Goal: Information Seeking & Learning: Learn about a topic

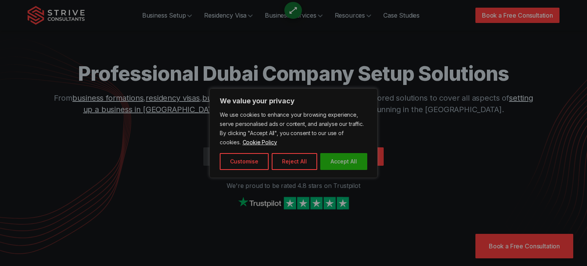
click at [335, 162] on button "Accept All" at bounding box center [343, 161] width 47 height 17
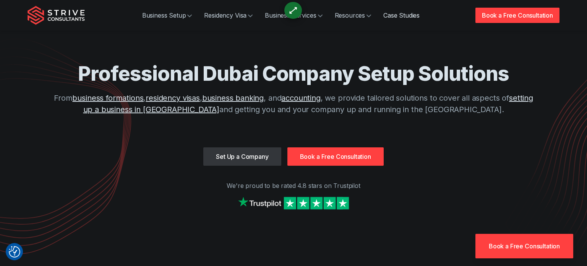
scroll to position [2270, 0]
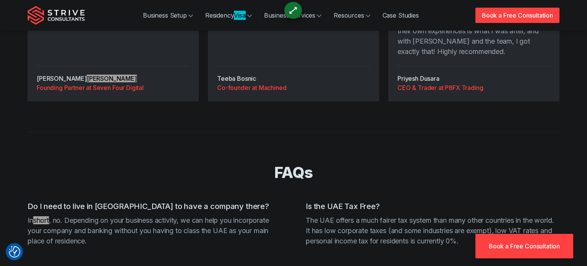
scroll to position [2215, 0]
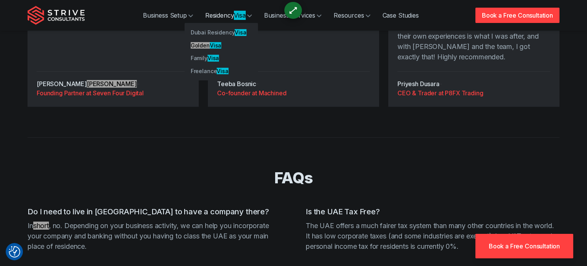
click at [224, 11] on link "Residency Visa" at bounding box center [228, 15] width 59 height 15
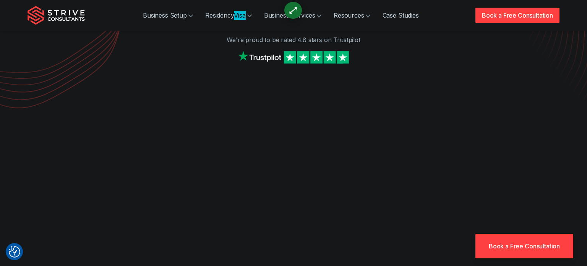
scroll to position [0, 0]
